Goal: Task Accomplishment & Management: Manage account settings

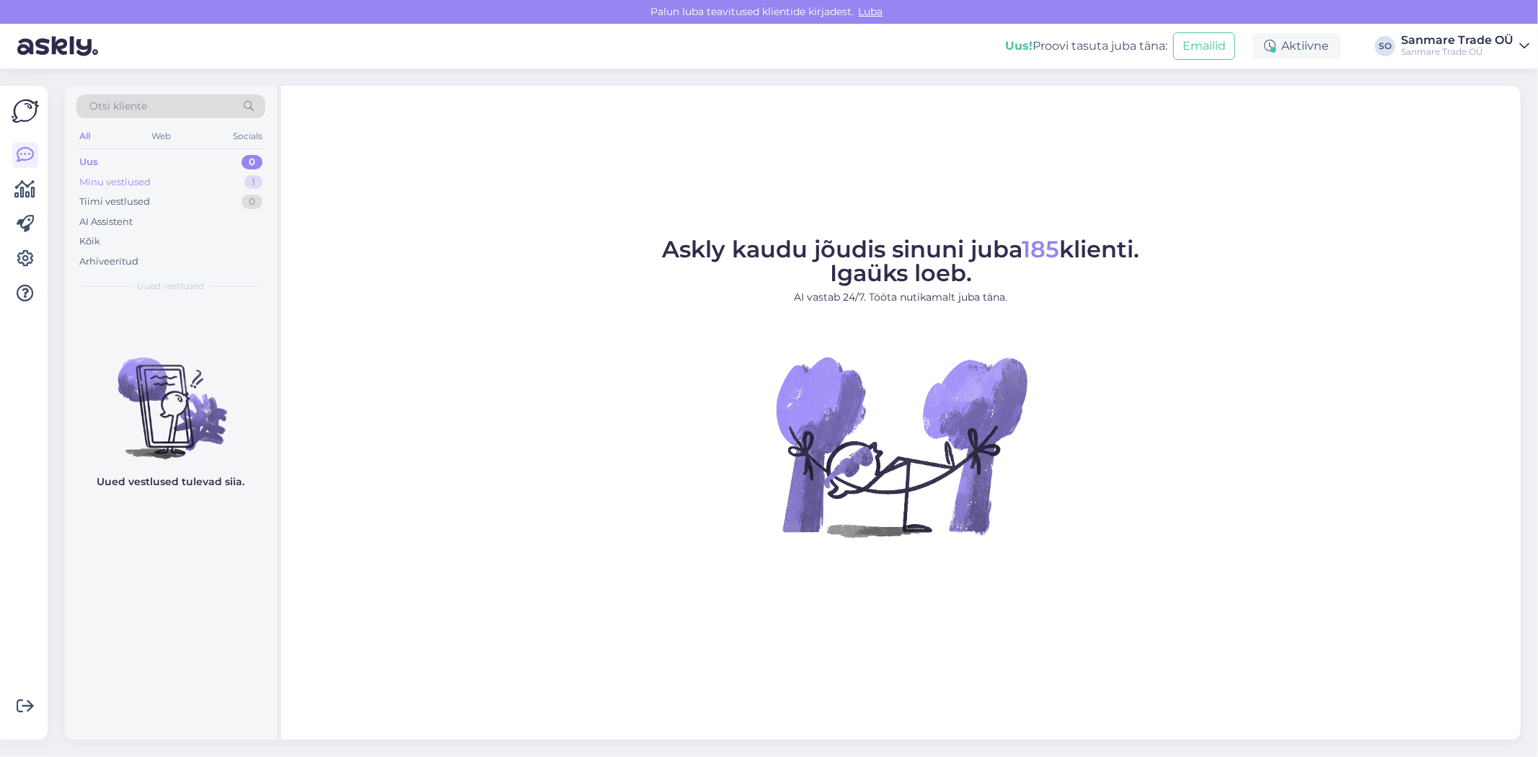
click at [101, 177] on div "Minu vestlused" at bounding box center [114, 182] width 71 height 14
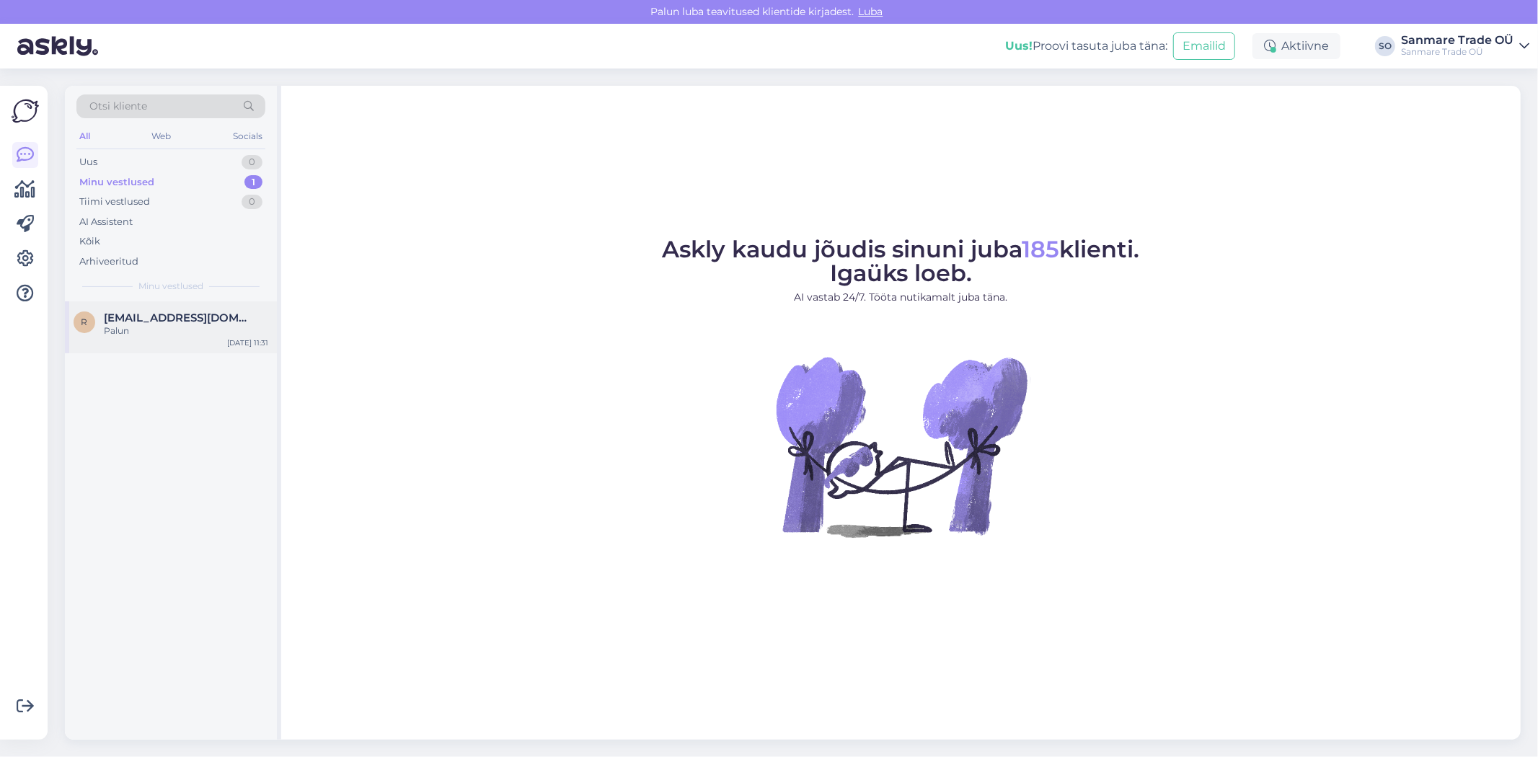
click at [126, 337] on div "r [EMAIL_ADDRESS][DOMAIN_NAME] Palun [DATE] 11:31" at bounding box center [171, 327] width 212 height 52
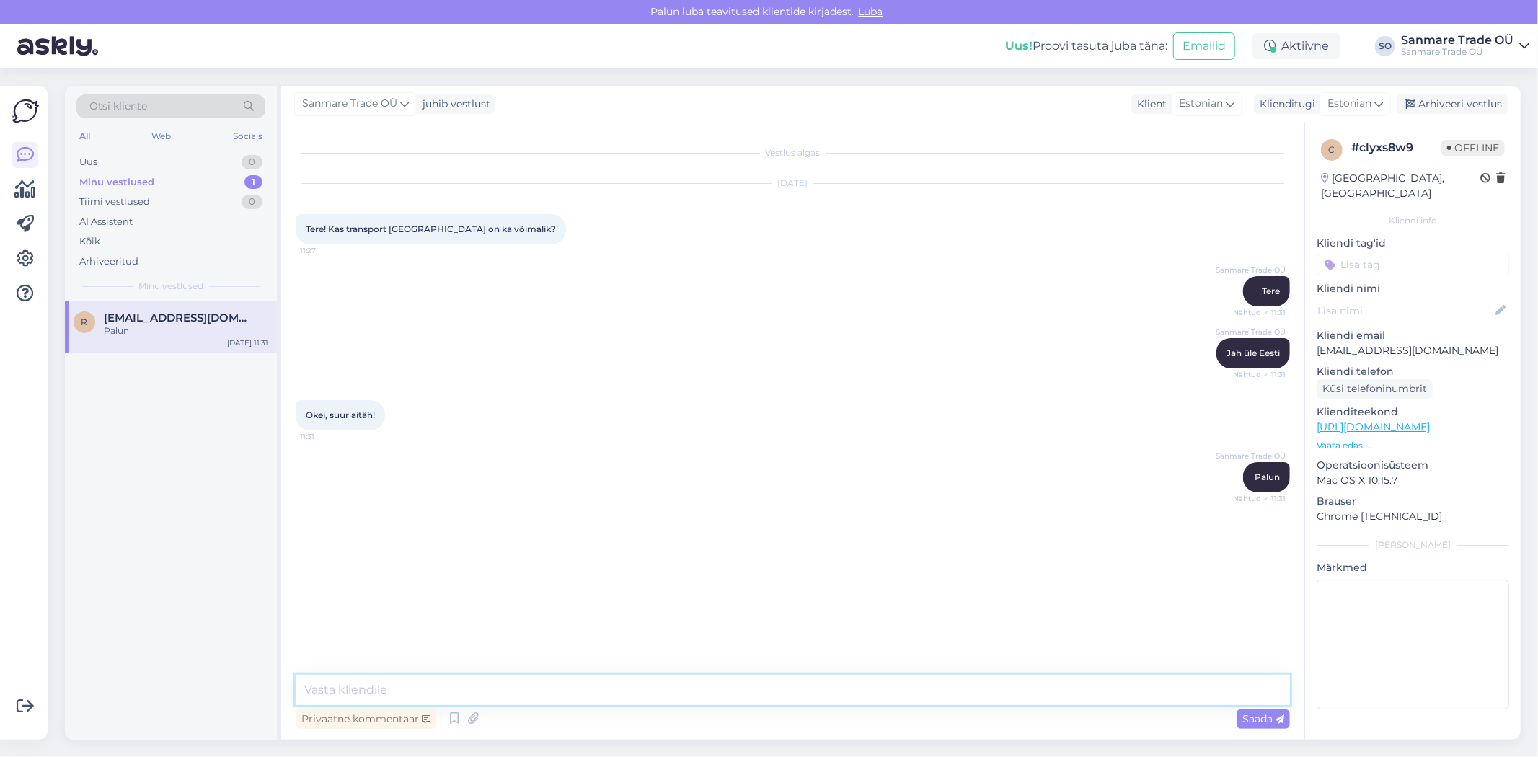
click at [588, 686] on textarea at bounding box center [793, 690] width 994 height 30
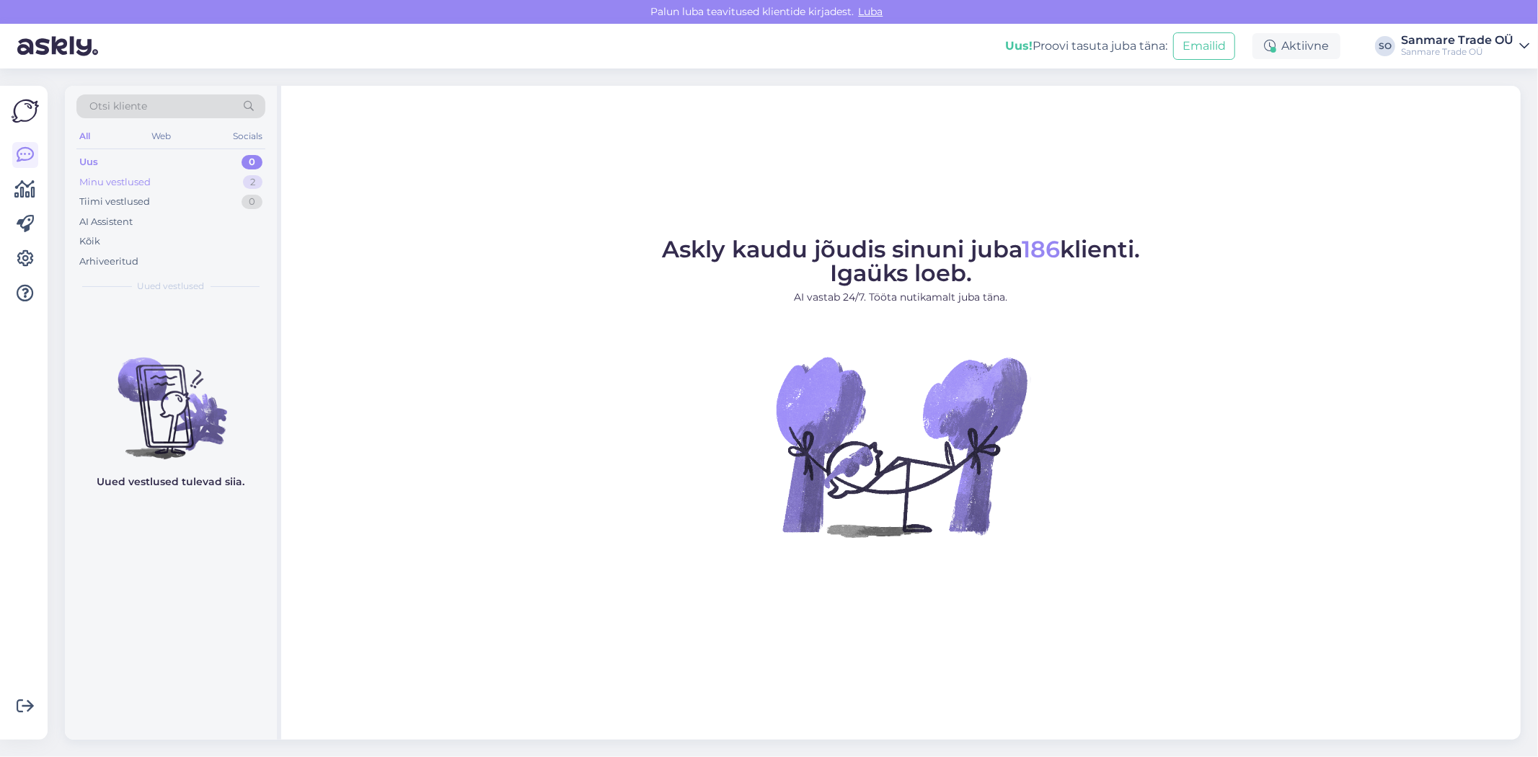
click at [98, 182] on div "Minu vestlused" at bounding box center [114, 182] width 71 height 14
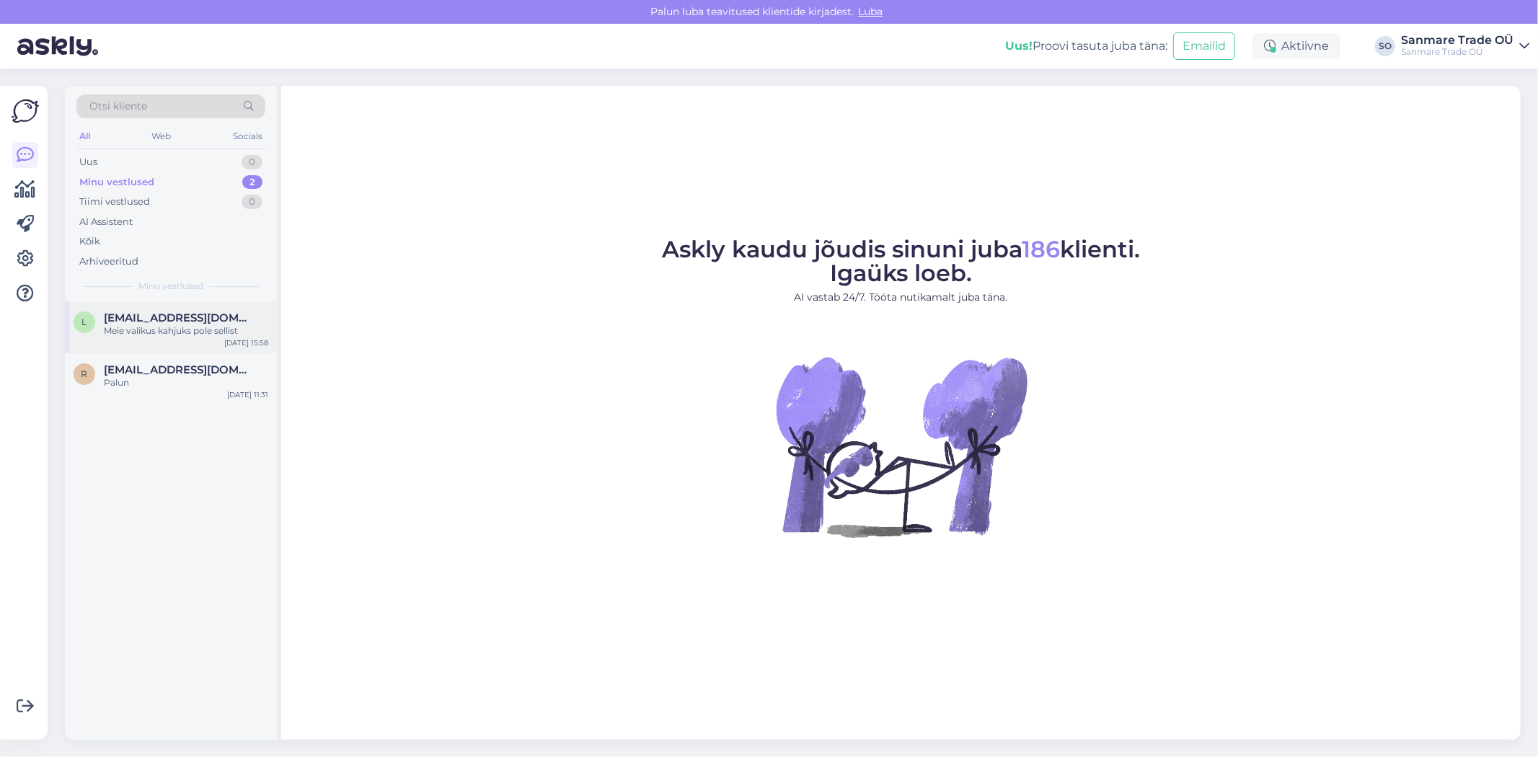
click at [120, 316] on span "[EMAIL_ADDRESS][DOMAIN_NAME]" at bounding box center [179, 317] width 150 height 13
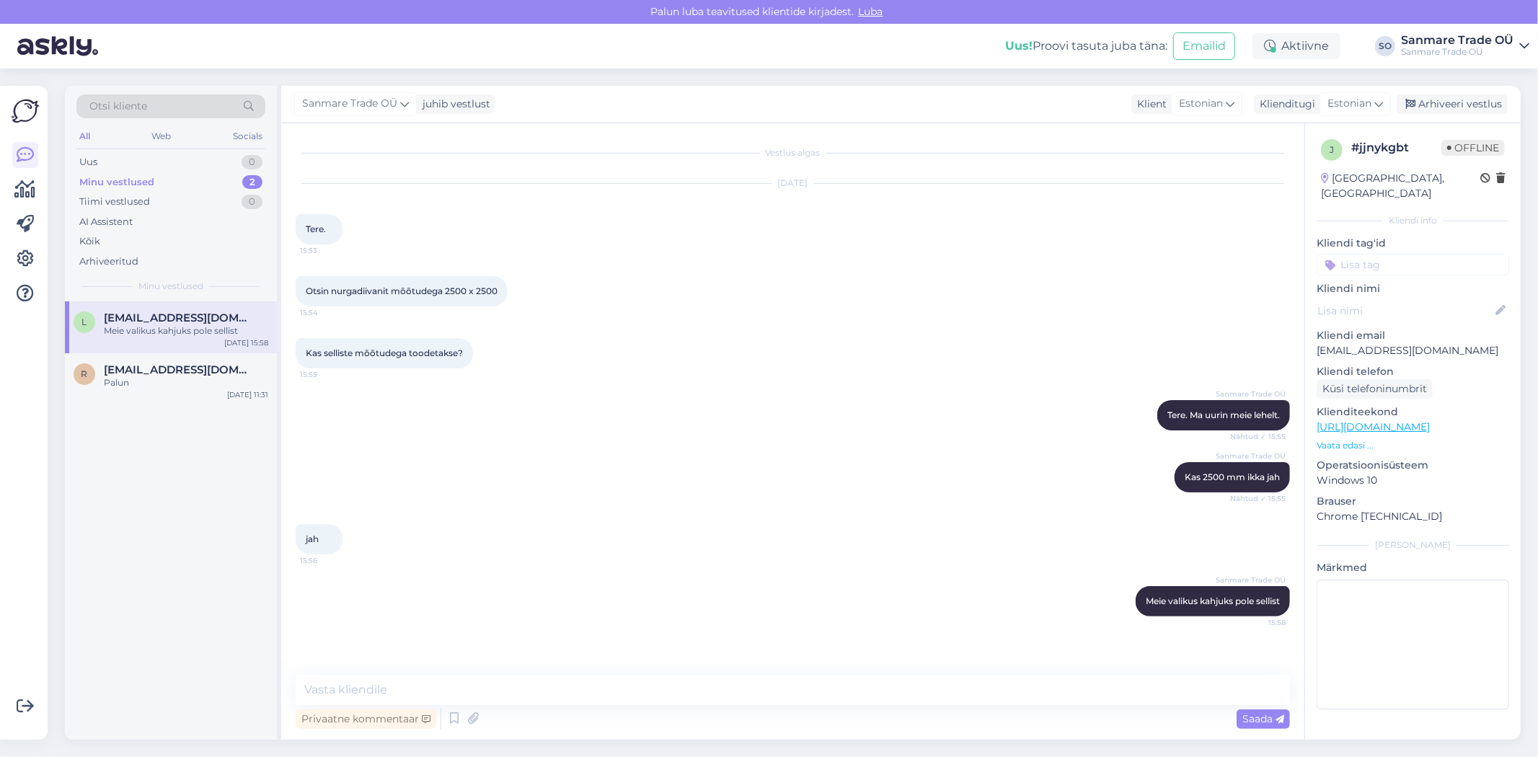
click at [167, 352] on div "l [EMAIL_ADDRESS][DOMAIN_NAME] Meie valikus kahjuks pole sellist [DATE] 15:58" at bounding box center [171, 327] width 212 height 52
click at [164, 368] on span "[EMAIL_ADDRESS][DOMAIN_NAME]" at bounding box center [179, 369] width 150 height 13
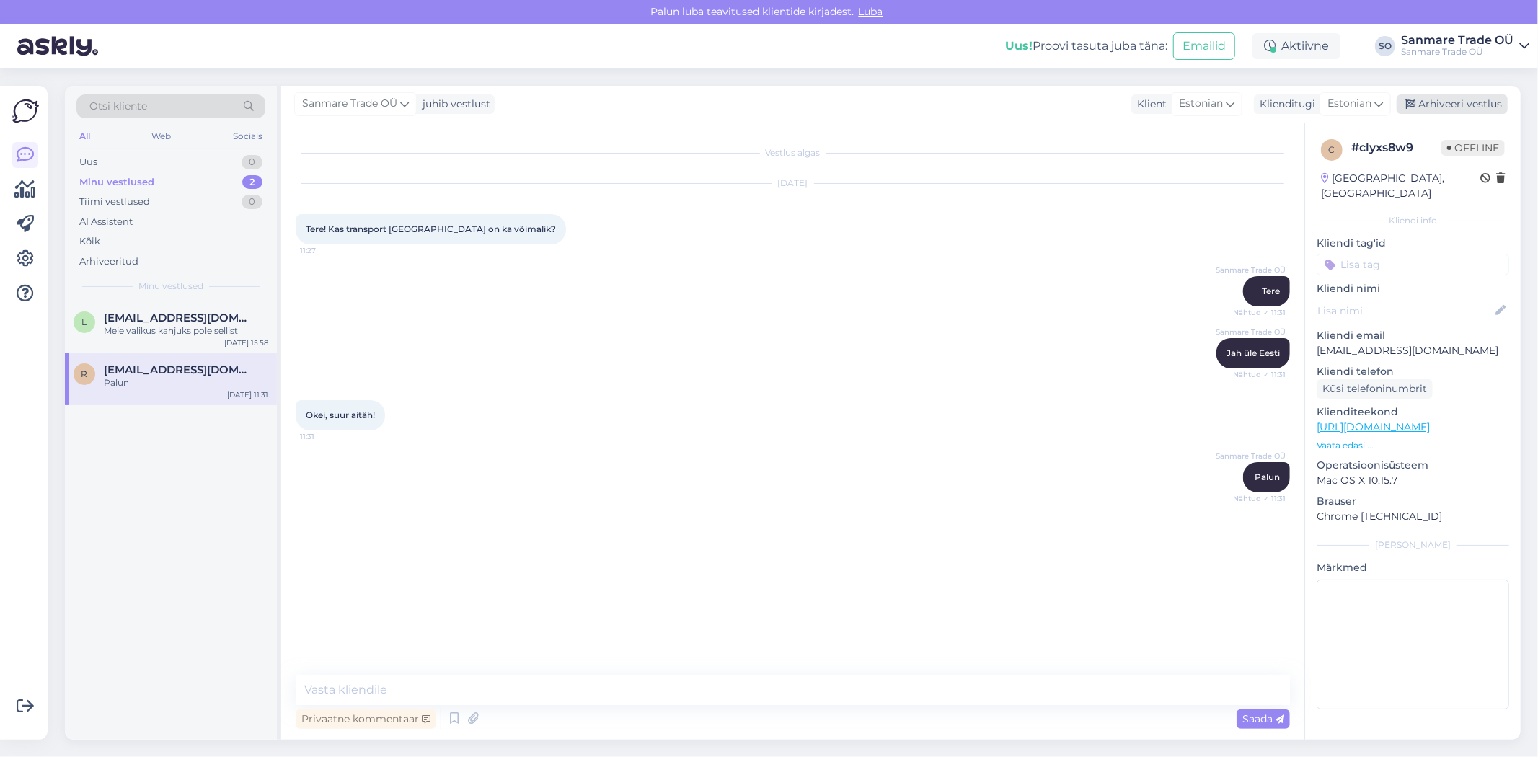
click at [1478, 105] on div "Arhiveeri vestlus" at bounding box center [1451, 103] width 111 height 19
